Goal: Information Seeking & Learning: Learn about a topic

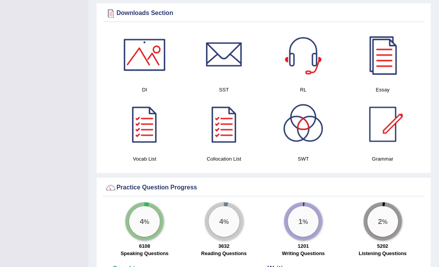
scroll to position [403, 0]
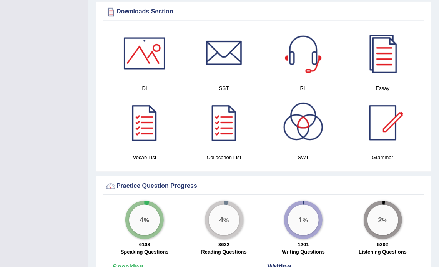
click at [149, 51] on div at bounding box center [145, 54] width 54 height 54
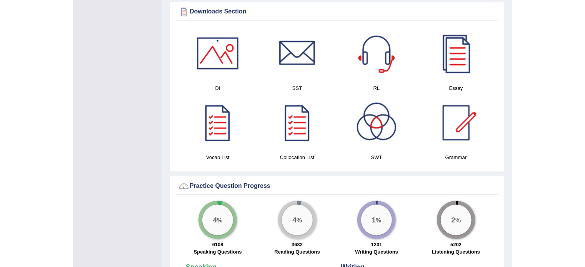
scroll to position [408, 0]
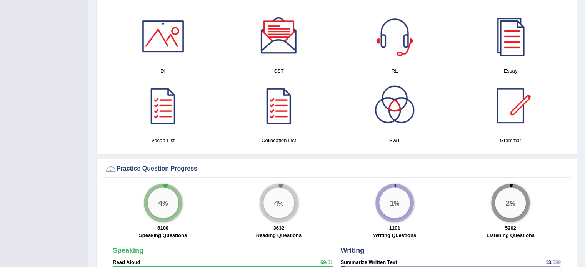
click at [284, 39] on div at bounding box center [279, 36] width 54 height 54
click at [394, 36] on div at bounding box center [395, 36] width 54 height 54
click at [439, 33] on div at bounding box center [511, 36] width 54 height 54
click at [399, 111] on div at bounding box center [395, 106] width 54 height 54
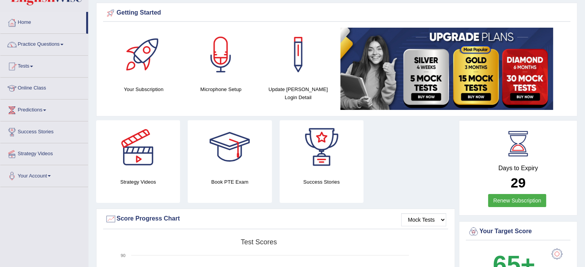
scroll to position [0, 0]
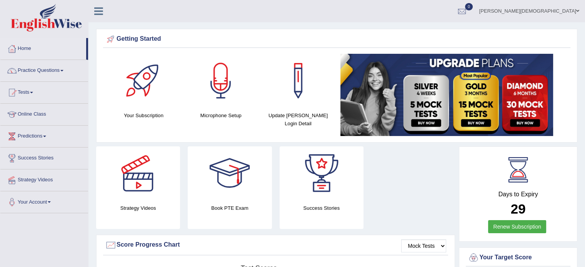
click at [138, 174] on div at bounding box center [138, 174] width 54 height 54
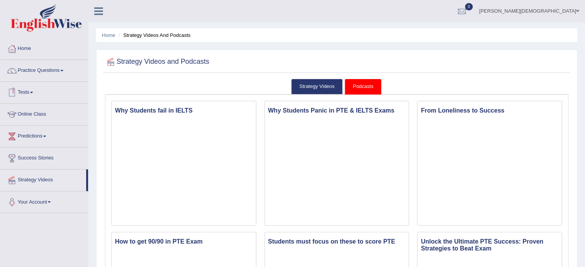
click at [63, 71] on span at bounding box center [61, 71] width 3 height 2
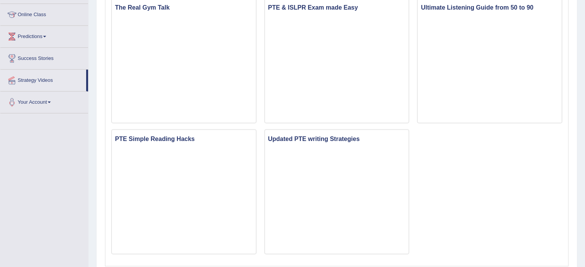
scroll to position [512, 0]
click at [47, 77] on link "Strategy Videos" at bounding box center [43, 78] width 86 height 19
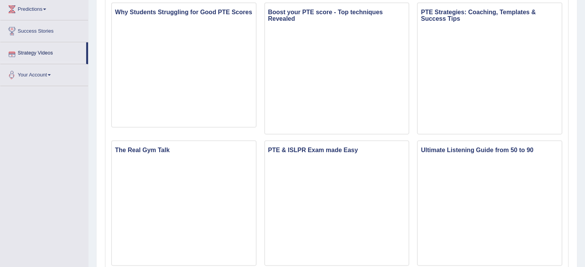
scroll to position [189, 0]
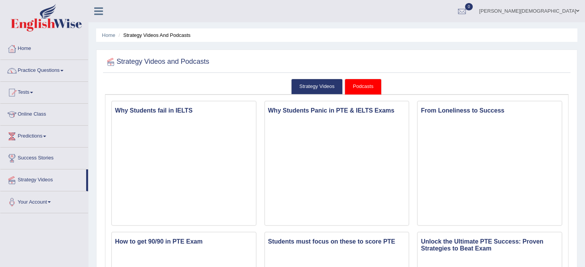
click at [28, 48] on link "Home" at bounding box center [44, 47] width 88 height 19
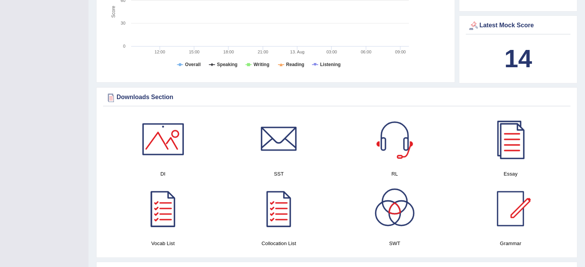
scroll to position [303, 0]
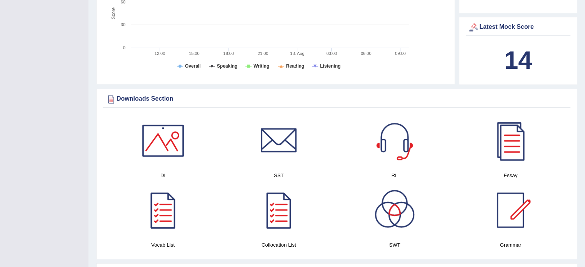
click at [112, 98] on div at bounding box center [111, 99] width 12 height 12
click at [131, 97] on div "Downloads Section" at bounding box center [337, 99] width 464 height 12
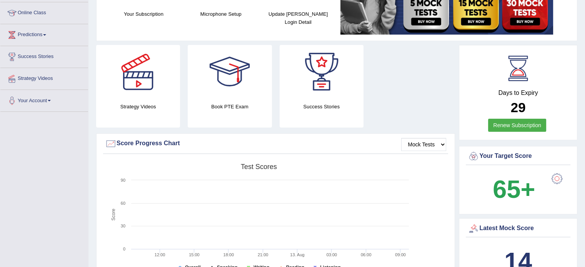
scroll to position [108, 0]
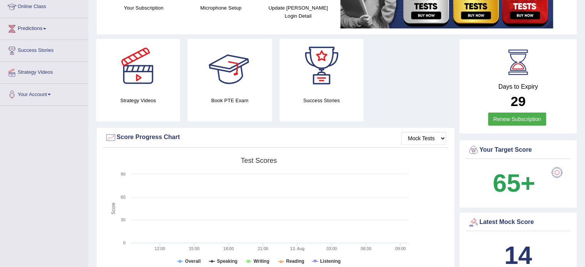
click at [225, 72] on div at bounding box center [230, 66] width 54 height 54
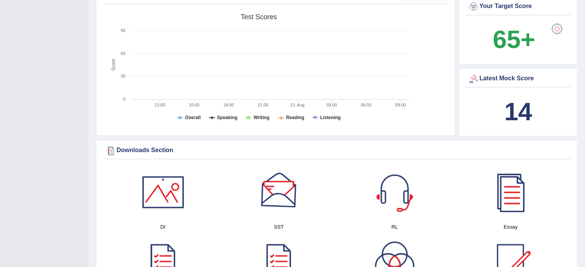
scroll to position [252, 0]
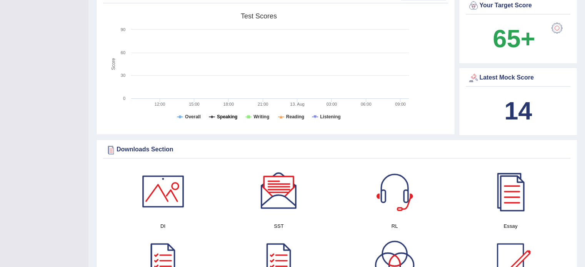
click at [222, 114] on tspan "Speaking" at bounding box center [227, 116] width 20 height 5
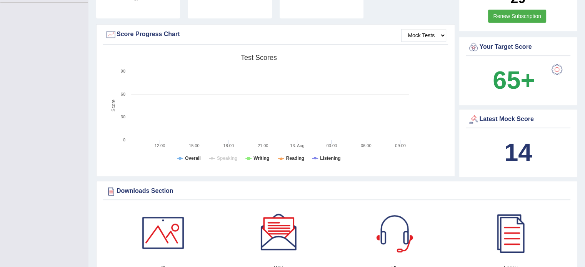
scroll to position [212, 0]
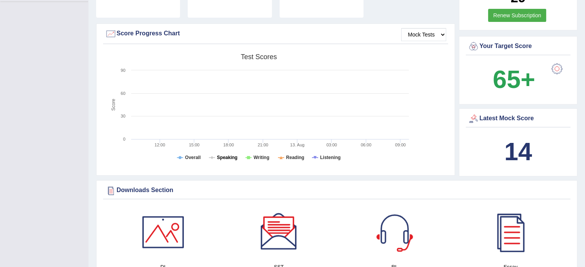
click at [225, 160] on tspan "Speaking" at bounding box center [227, 157] width 20 height 5
click at [227, 158] on tspan "Speaking" at bounding box center [227, 157] width 20 height 5
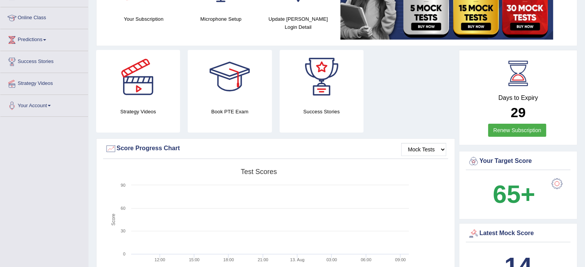
scroll to position [0, 0]
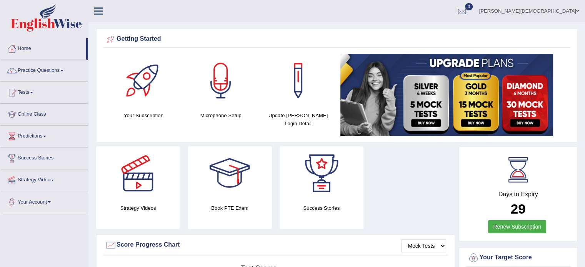
click at [51, 202] on span at bounding box center [49, 203] width 3 height 2
click at [63, 71] on span at bounding box center [61, 71] width 3 height 2
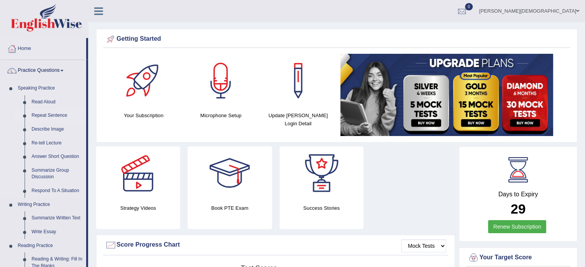
click at [61, 116] on link "Repeat Sentence" at bounding box center [57, 116] width 58 height 14
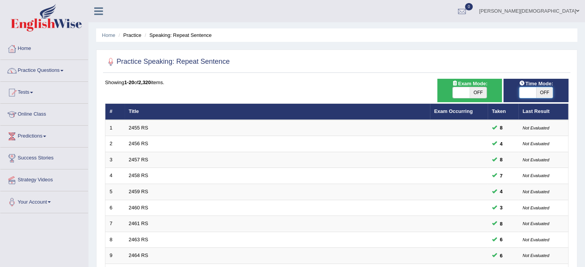
click at [522, 90] on span at bounding box center [527, 92] width 17 height 11
checkbox input "true"
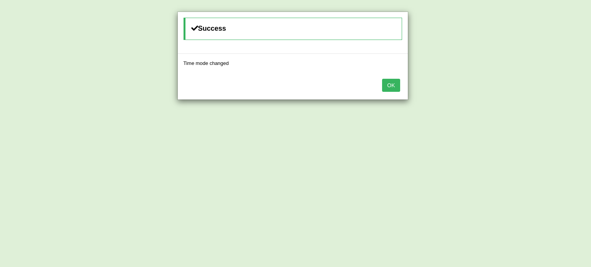
click at [385, 88] on button "OK" at bounding box center [391, 85] width 18 height 13
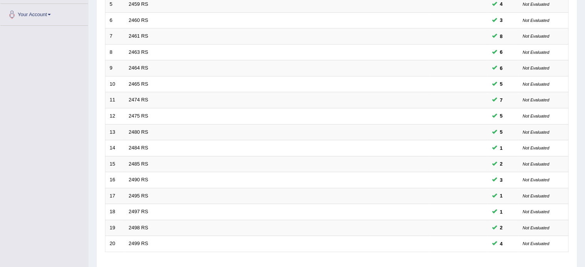
scroll to position [240, 0]
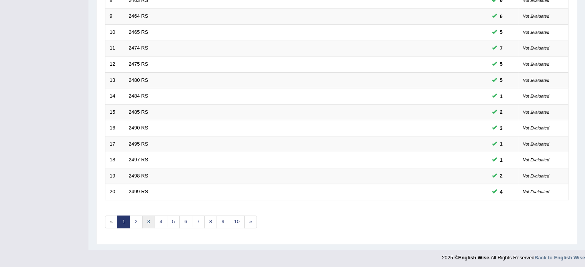
click at [149, 220] on link "3" at bounding box center [148, 222] width 13 height 13
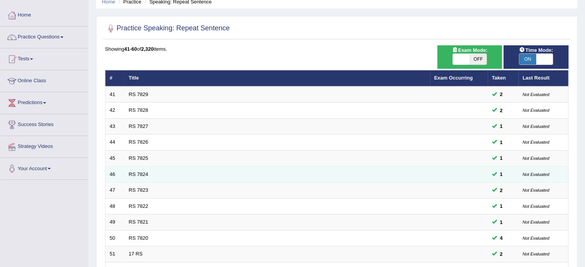
scroll to position [240, 0]
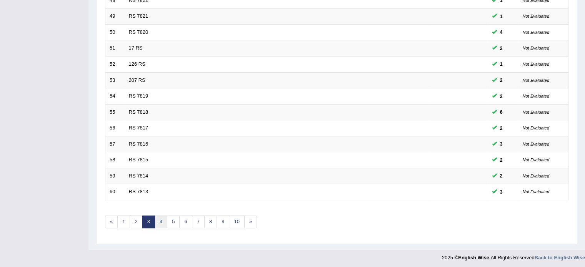
click at [161, 221] on link "4" at bounding box center [161, 222] width 13 height 13
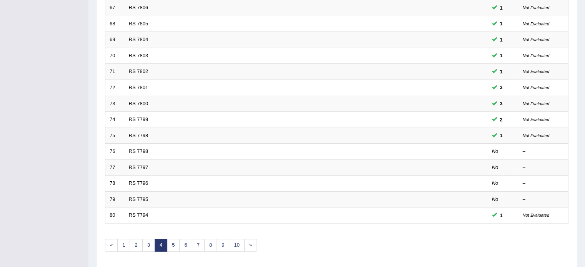
scroll to position [217, 0]
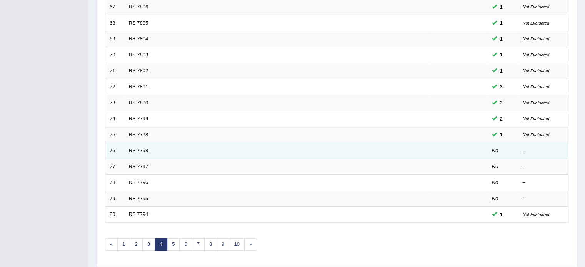
click at [142, 149] on link "RS 7798" at bounding box center [139, 151] width 20 height 6
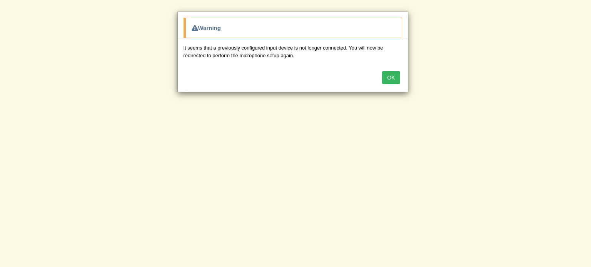
click at [391, 80] on button "OK" at bounding box center [391, 77] width 18 height 13
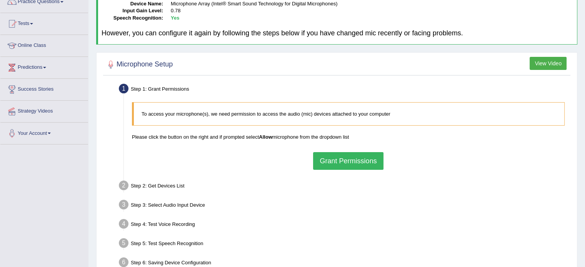
scroll to position [69, 0]
click at [352, 161] on button "Grant Permissions" at bounding box center [348, 161] width 70 height 18
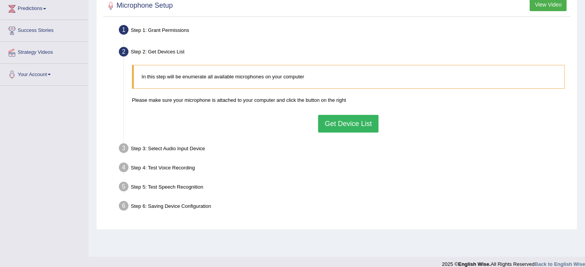
scroll to position [128, 0]
click at [349, 123] on button "Get Device List" at bounding box center [348, 123] width 60 height 18
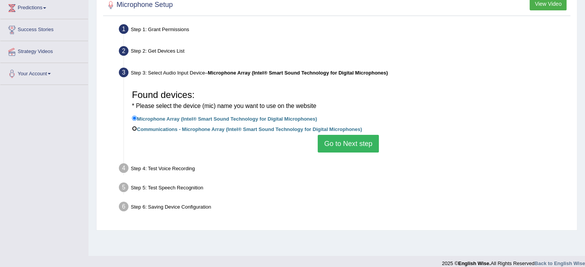
click at [134, 127] on input "Communications - Microphone Array (Intel® Smart Sound Technology for Digital Mi…" at bounding box center [134, 128] width 5 height 5
radio input "true"
click at [351, 145] on button "Go to Next step" at bounding box center [348, 144] width 61 height 18
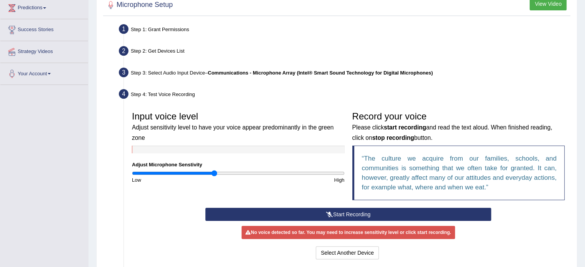
click at [358, 212] on button "Start Recording" at bounding box center [348, 214] width 286 height 13
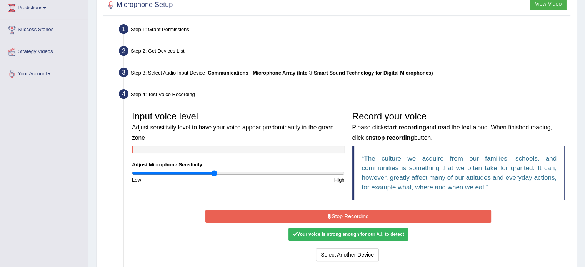
click at [354, 215] on button "Stop Recording" at bounding box center [348, 216] width 286 height 13
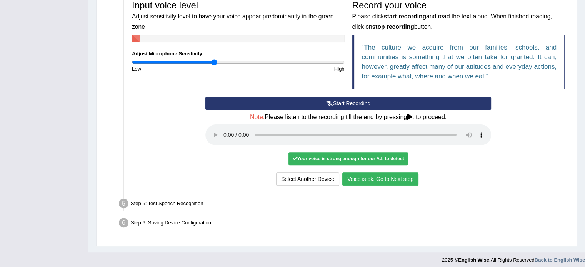
scroll to position [243, 0]
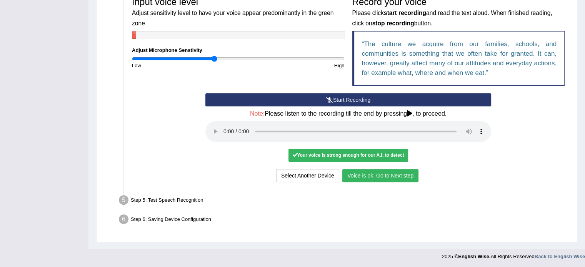
click at [375, 176] on button "Voice is ok. Go to Next step" at bounding box center [380, 175] width 76 height 13
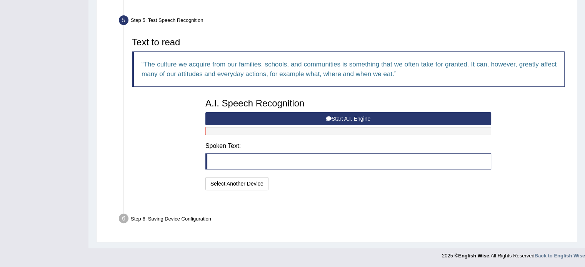
scroll to position [212, 0]
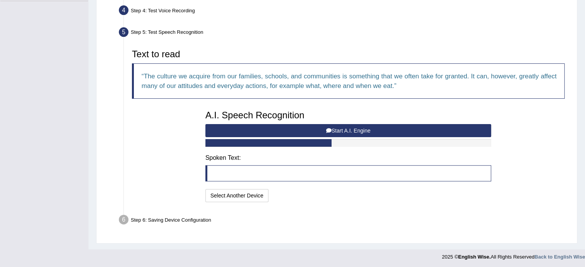
click at [345, 132] on button "Start A.I. Engine" at bounding box center [348, 130] width 286 height 13
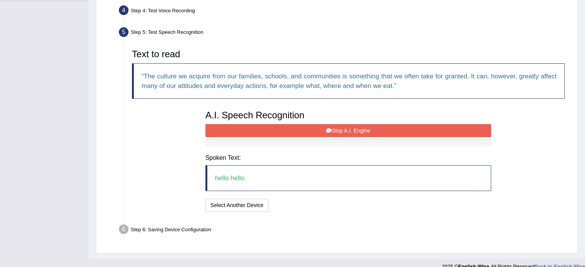
click at [364, 130] on button "Stop A.I. Engine" at bounding box center [348, 130] width 286 height 13
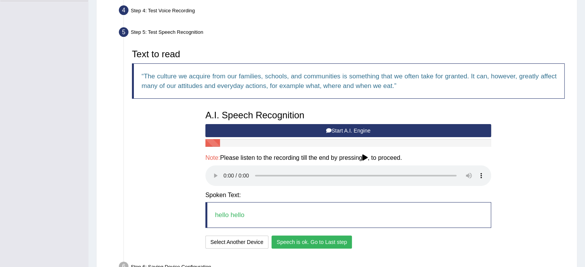
scroll to position [259, 0]
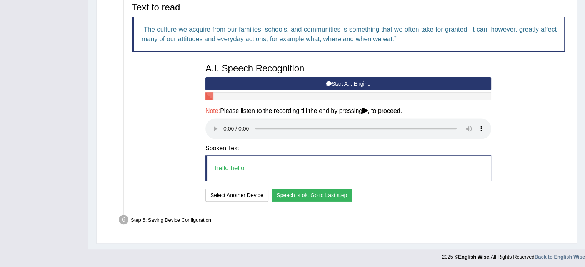
click at [307, 197] on button "Speech is ok. Go to Last step" at bounding box center [312, 195] width 80 height 13
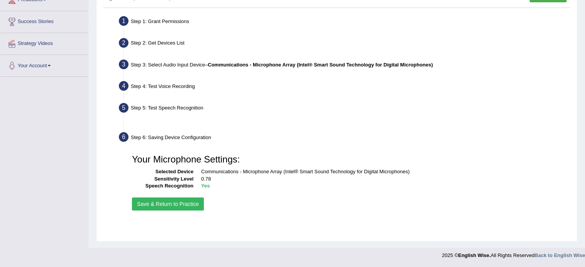
scroll to position [137, 0]
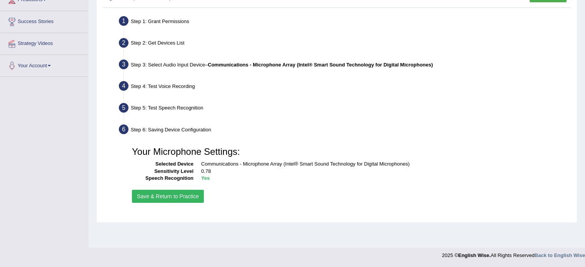
click at [167, 197] on button "Save & Return to Practice" at bounding box center [168, 196] width 72 height 13
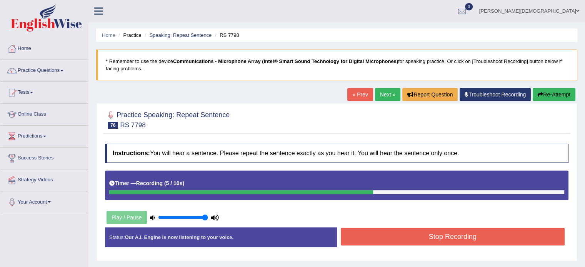
click at [442, 234] on button "Stop Recording" at bounding box center [453, 237] width 224 height 18
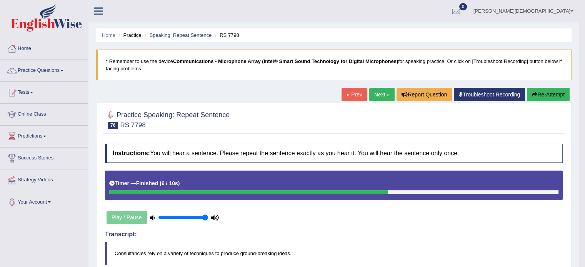
click at [548, 92] on button "Re-Attempt" at bounding box center [548, 94] width 43 height 13
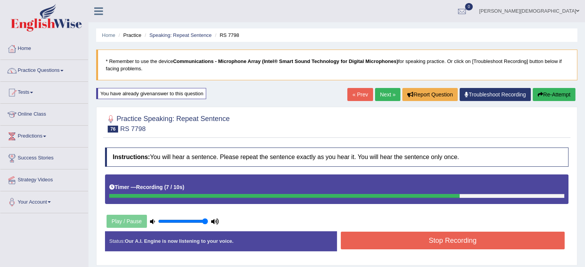
click at [470, 243] on button "Stop Recording" at bounding box center [453, 241] width 224 height 18
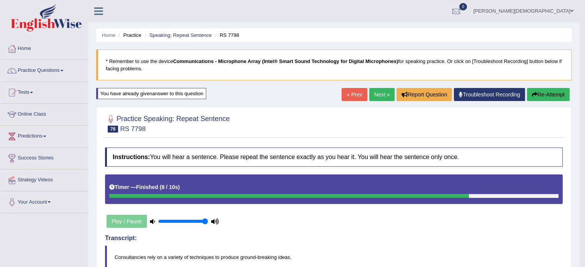
click at [375, 92] on link "Next »" at bounding box center [381, 94] width 25 height 13
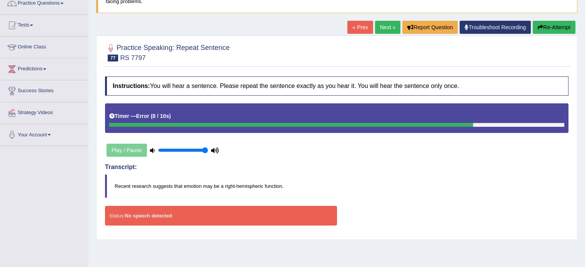
scroll to position [72, 0]
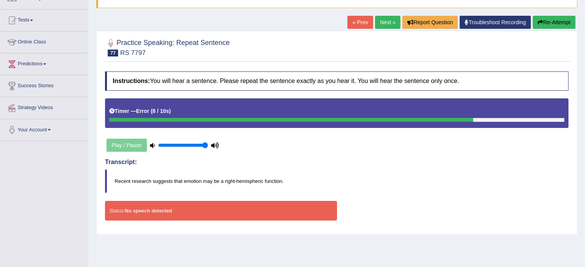
click at [558, 25] on button "Re-Attempt" at bounding box center [554, 22] width 43 height 13
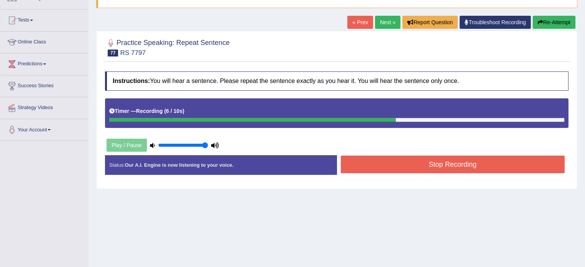
click at [476, 167] on button "Stop Recording" at bounding box center [453, 165] width 224 height 18
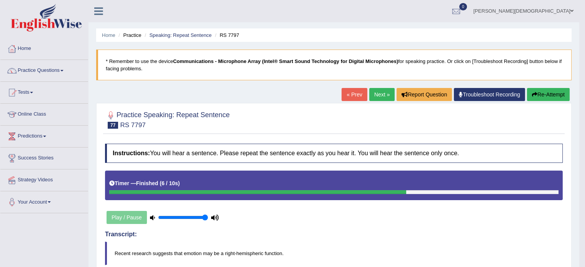
click at [63, 70] on span at bounding box center [61, 71] width 3 height 2
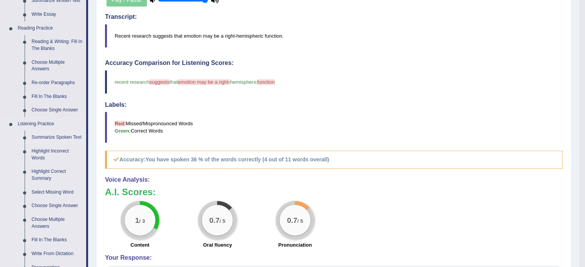
scroll to position [218, 0]
click at [62, 138] on link "Summarize Spoken Text" at bounding box center [57, 137] width 58 height 14
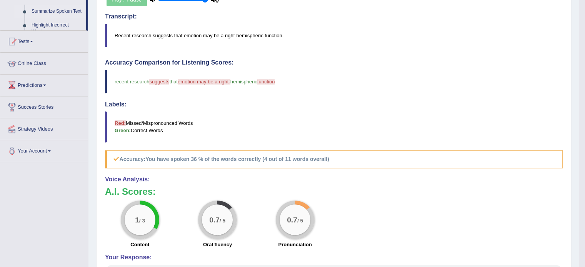
scroll to position [194, 0]
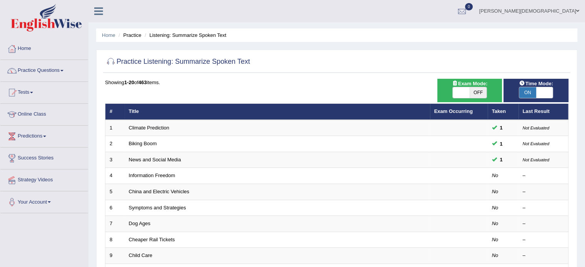
click at [63, 71] on span at bounding box center [61, 71] width 3 height 2
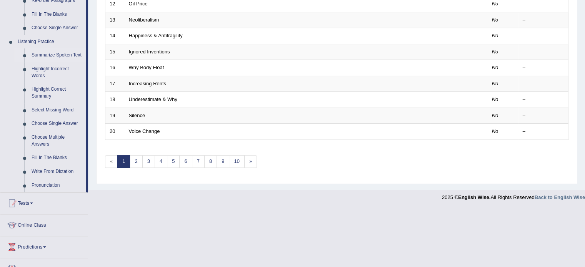
scroll to position [300, 0]
click at [49, 172] on link "Write From Dictation" at bounding box center [57, 172] width 58 height 14
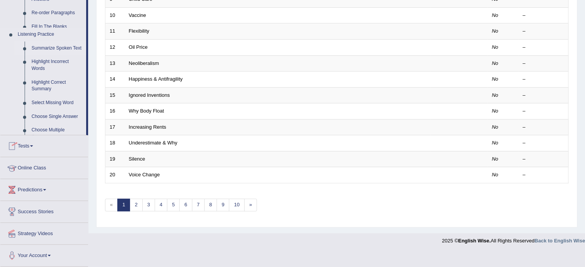
scroll to position [240, 0]
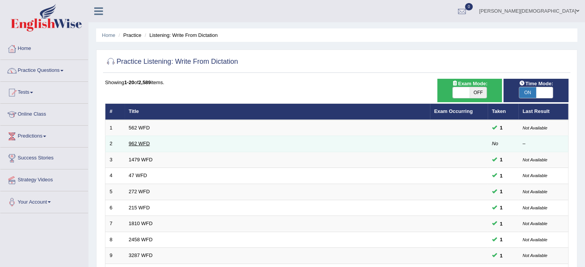
click at [142, 142] on link "962 WFD" at bounding box center [139, 144] width 21 height 6
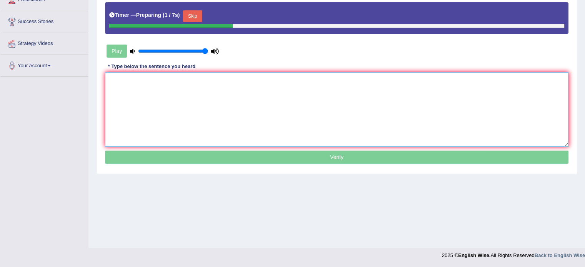
click at [115, 80] on textarea at bounding box center [337, 109] width 464 height 75
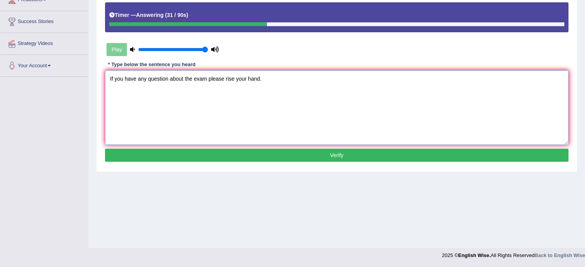
type textarea "If you have any question about the exam please rise your hand."
click at [337, 155] on button "Verify" at bounding box center [337, 155] width 464 height 13
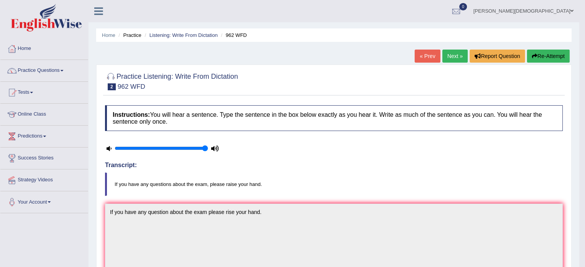
click at [451, 53] on link "Next »" at bounding box center [454, 56] width 25 height 13
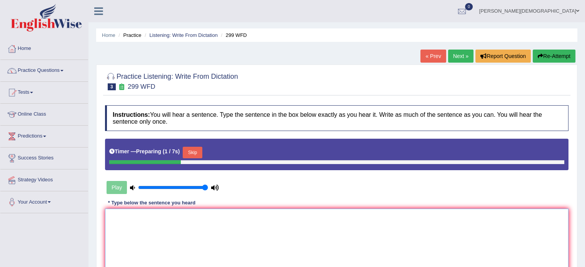
click at [110, 220] on textarea at bounding box center [337, 246] width 464 height 75
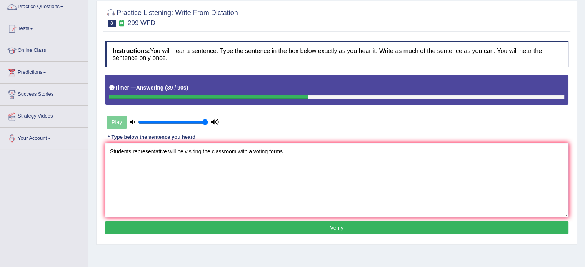
scroll to position [65, 0]
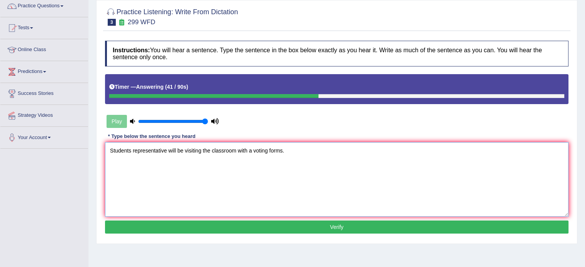
type textarea "Students representative will be visiting the classroom with a voting forms."
click at [341, 229] on button "Verify" at bounding box center [337, 227] width 464 height 13
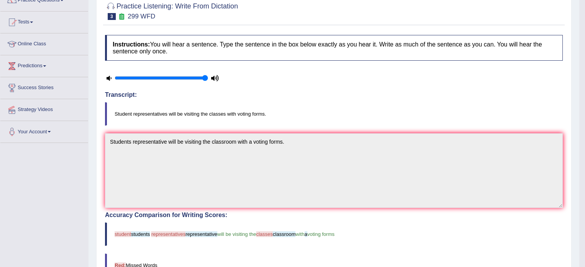
scroll to position [0, 0]
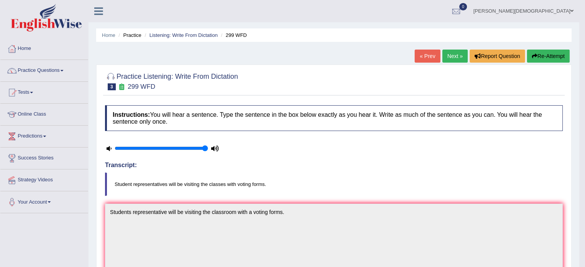
click at [452, 55] on link "Next »" at bounding box center [454, 56] width 25 height 13
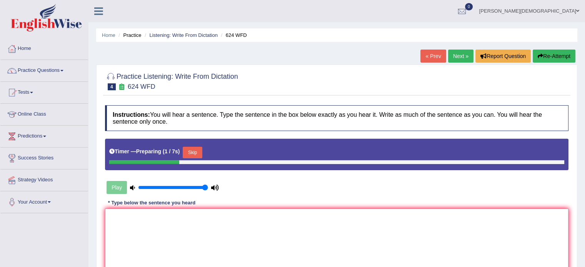
click at [110, 221] on textarea at bounding box center [337, 246] width 464 height 75
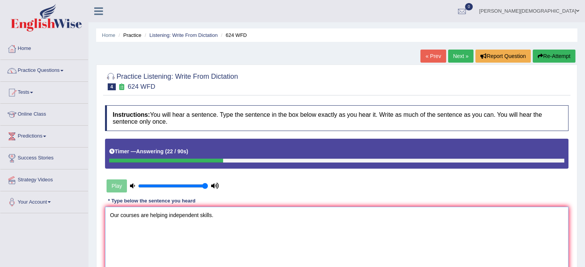
click at [168, 215] on textarea "Our courses are helping independent skills." at bounding box center [337, 244] width 464 height 75
click at [165, 215] on textarea "Our courses are helpingcritical thinking and independent skills." at bounding box center [337, 244] width 464 height 75
click at [168, 217] on textarea "Our courses are helpin gcritical thinking and independent skills." at bounding box center [337, 244] width 464 height 75
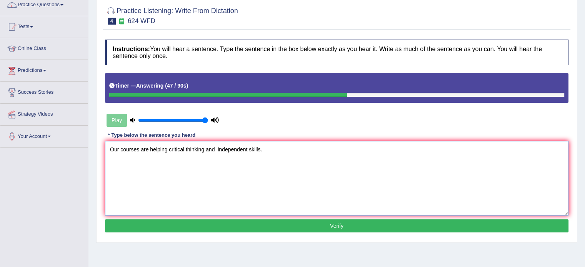
scroll to position [93, 0]
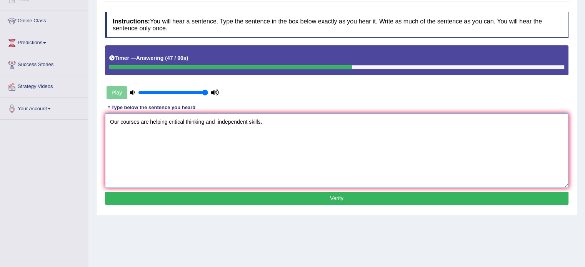
type textarea "Our courses are helping critical thinking and independent skills."
click at [339, 193] on button "Verify" at bounding box center [337, 198] width 464 height 13
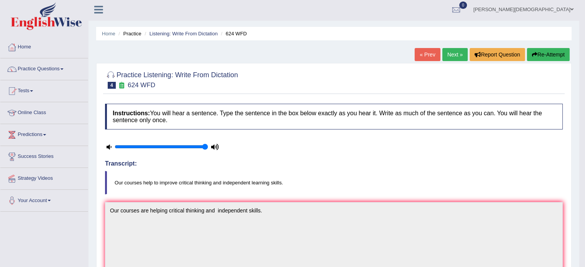
scroll to position [0, 0]
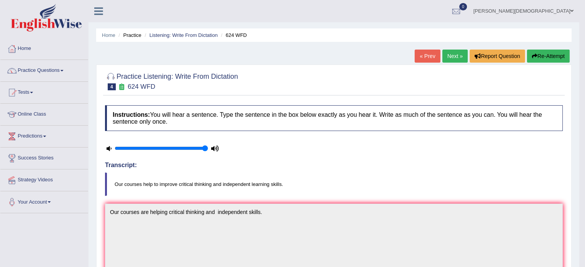
click at [448, 57] on link "Next »" at bounding box center [454, 56] width 25 height 13
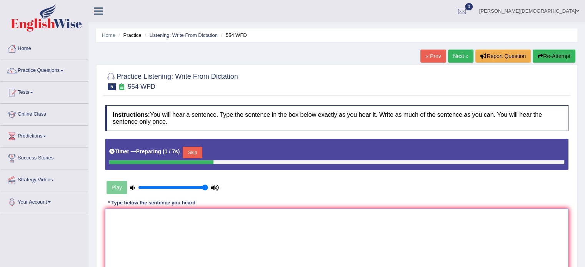
click at [116, 215] on textarea at bounding box center [337, 246] width 464 height 75
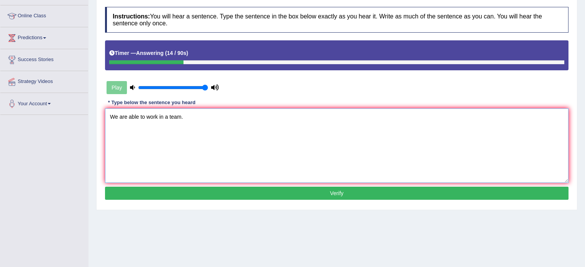
scroll to position [100, 0]
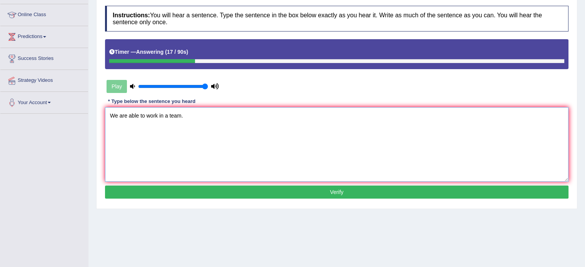
type textarea "We are able to work in a team."
click at [339, 190] on button "Verify" at bounding box center [337, 192] width 464 height 13
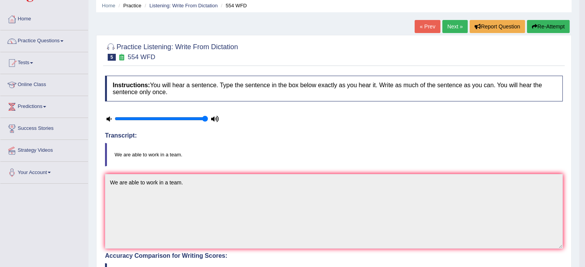
scroll to position [0, 0]
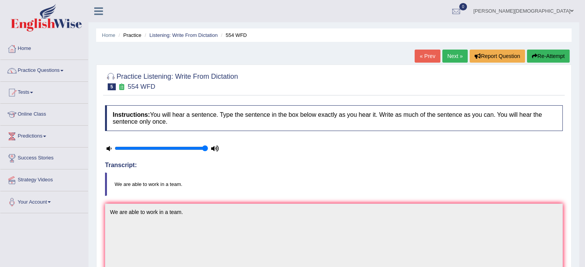
click at [450, 56] on link "Next »" at bounding box center [454, 56] width 25 height 13
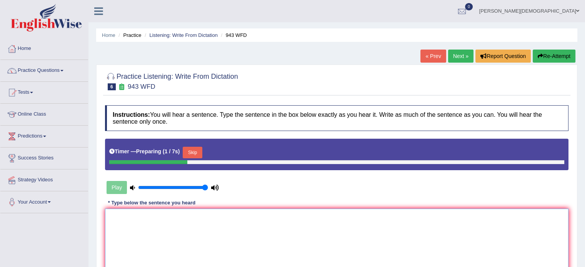
click at [119, 219] on textarea at bounding box center [337, 246] width 464 height 75
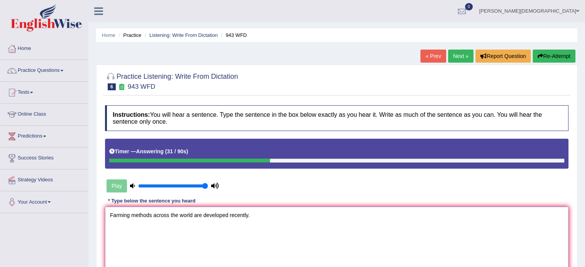
scroll to position [118, 0]
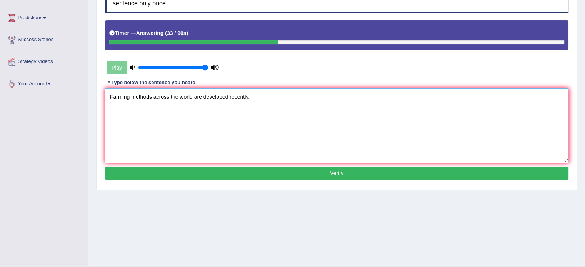
type textarea "Farming methods across the world are developed recently."
click at [335, 175] on button "Verify" at bounding box center [337, 173] width 464 height 13
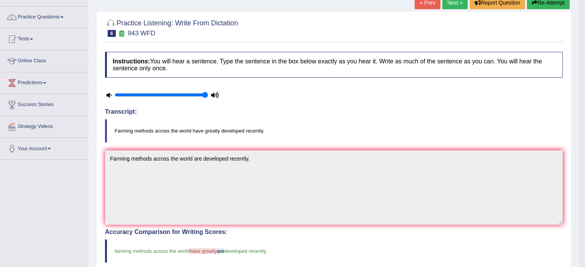
scroll to position [53, 0]
click at [451, 4] on link "Next »" at bounding box center [454, 3] width 25 height 13
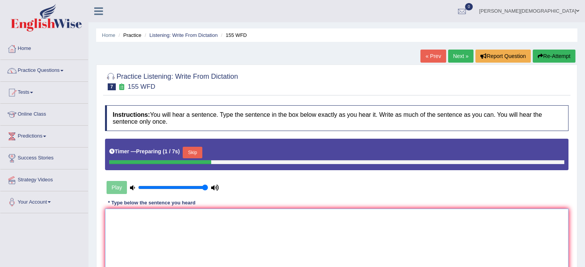
click at [110, 220] on textarea at bounding box center [337, 246] width 464 height 75
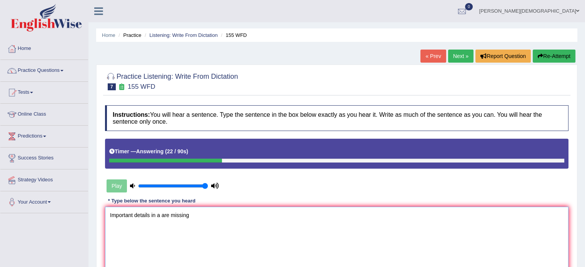
click at [161, 214] on textarea "Important details in a are missing" at bounding box center [337, 244] width 464 height 75
click at [164, 215] on textarea "Important details in a aarguments are missing" at bounding box center [337, 244] width 464 height 75
click at [223, 215] on textarea "Important details in a a arguments are missing" at bounding box center [337, 244] width 464 height 75
click at [165, 214] on textarea "Important details in a a arguments are missing." at bounding box center [337, 244] width 464 height 75
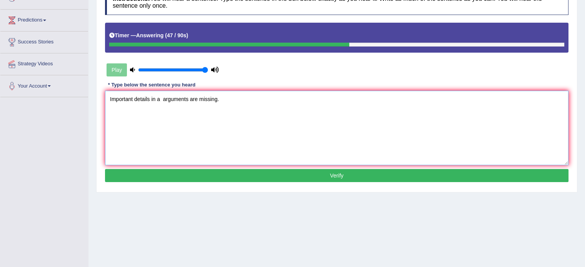
scroll to position [117, 0]
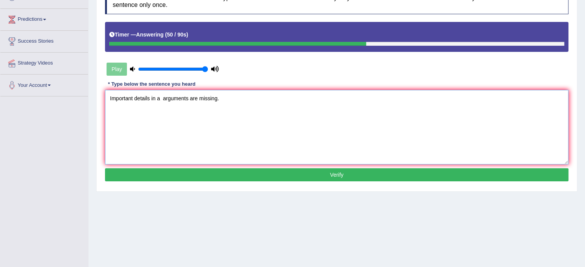
type textarea "Important details in a arguments are missing."
click at [340, 174] on button "Verify" at bounding box center [337, 174] width 464 height 13
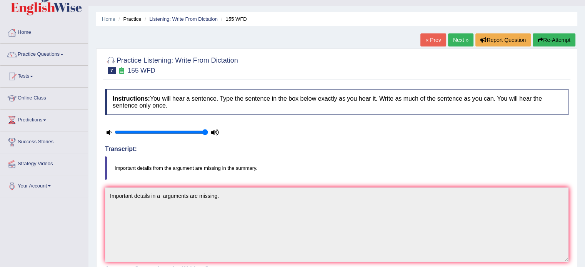
scroll to position [0, 0]
